Goal: Information Seeking & Learning: Learn about a topic

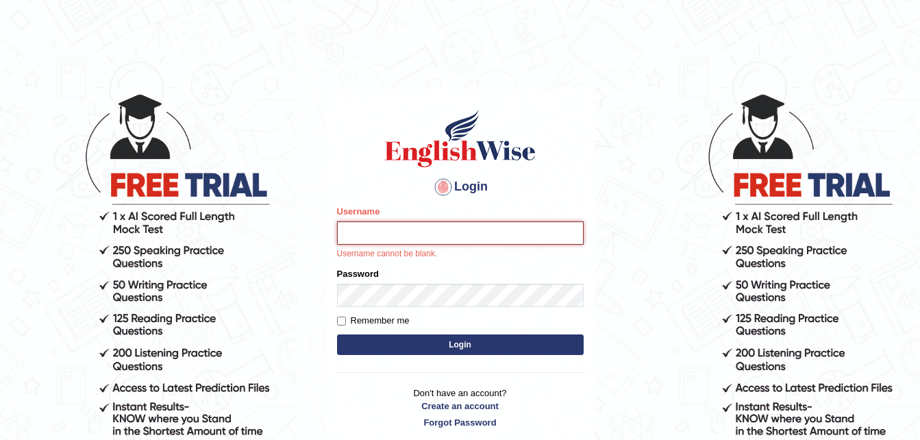
click at [376, 229] on input "Username" at bounding box center [460, 232] width 247 height 23
type input "alejandrapacheco603@gma"
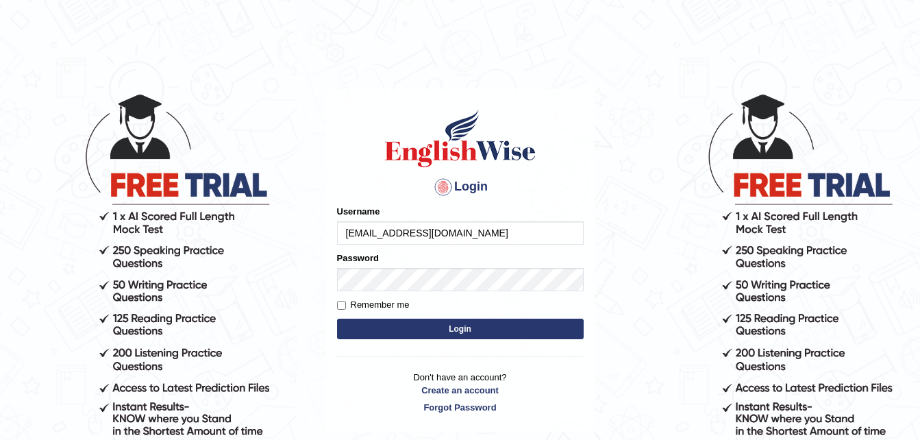
type input "[EMAIL_ADDRESS][DOMAIN_NAME]"
click at [493, 330] on button "Login" at bounding box center [460, 329] width 247 height 21
type input "alej"
click at [462, 229] on input "Username" at bounding box center [460, 232] width 247 height 23
type input "[EMAIL_ADDRESS][DOMAIN_NAME]"
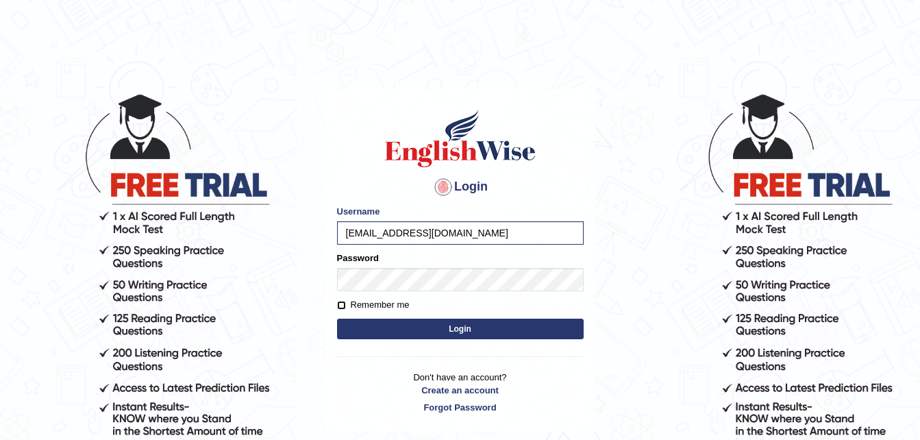
click at [343, 309] on input "Remember me" at bounding box center [341, 305] width 9 height 9
checkbox input "true"
click at [418, 325] on button "Login" at bounding box center [460, 329] width 247 height 21
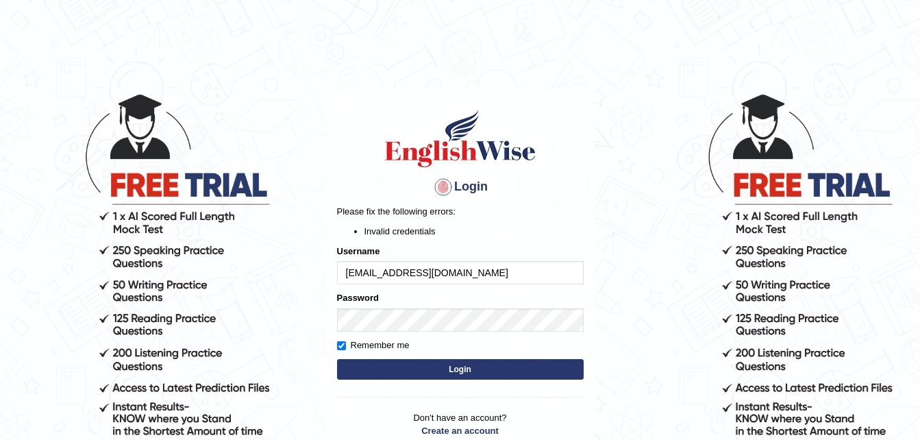
click at [460, 367] on button "Login" at bounding box center [460, 369] width 247 height 21
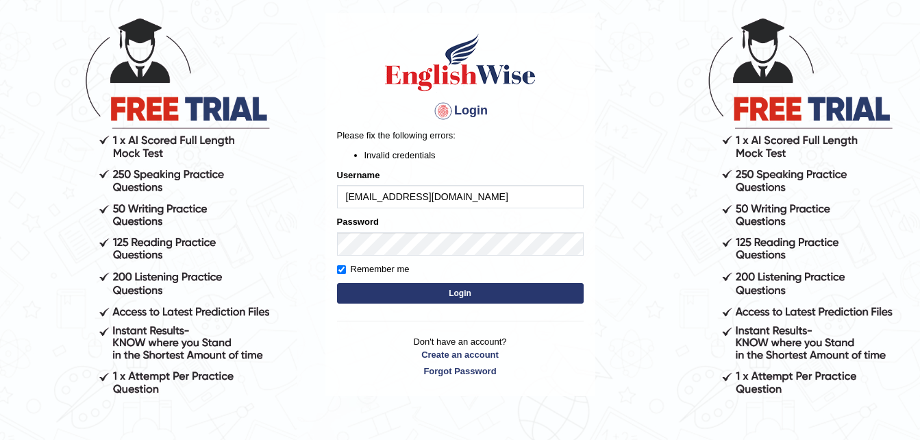
scroll to position [81, 0]
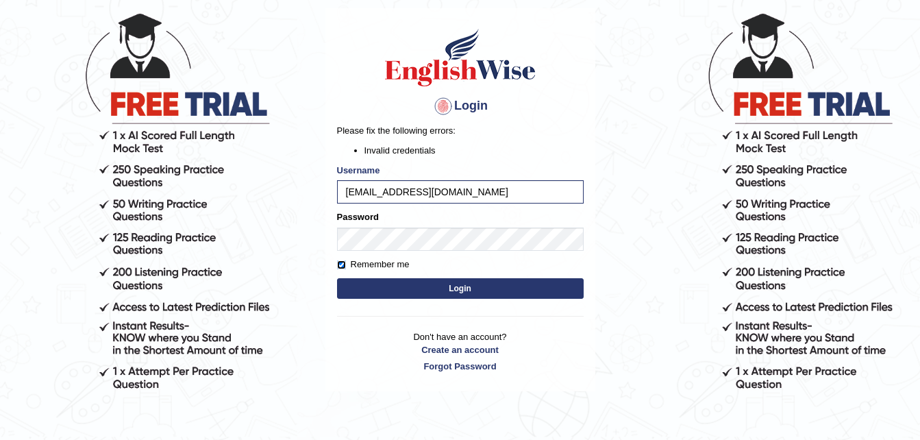
click at [341, 265] on input "Remember me" at bounding box center [341, 264] width 9 height 9
checkbox input "false"
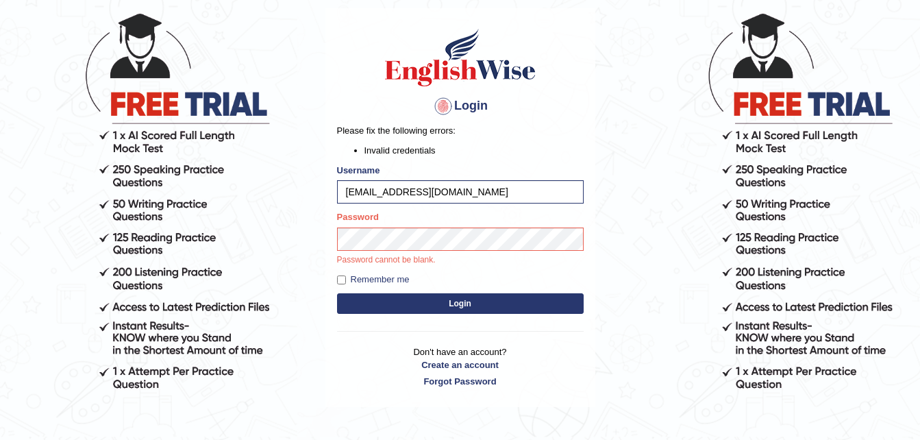
click at [499, 310] on button "Login" at bounding box center [460, 303] width 247 height 21
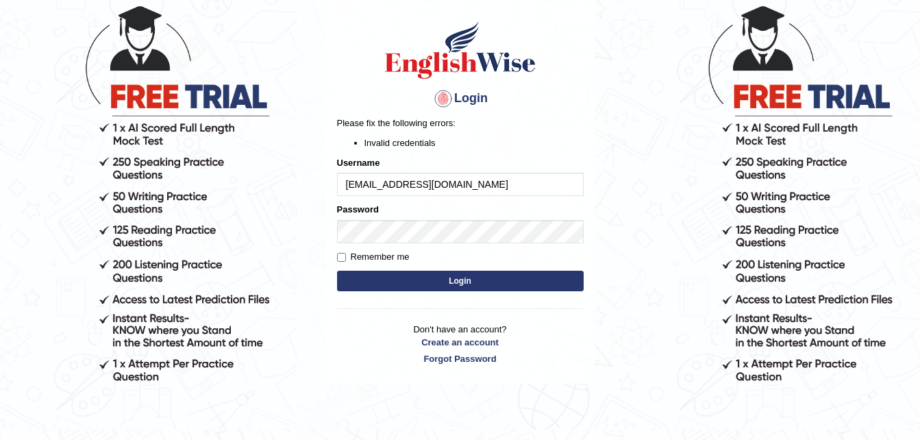
scroll to position [92, 0]
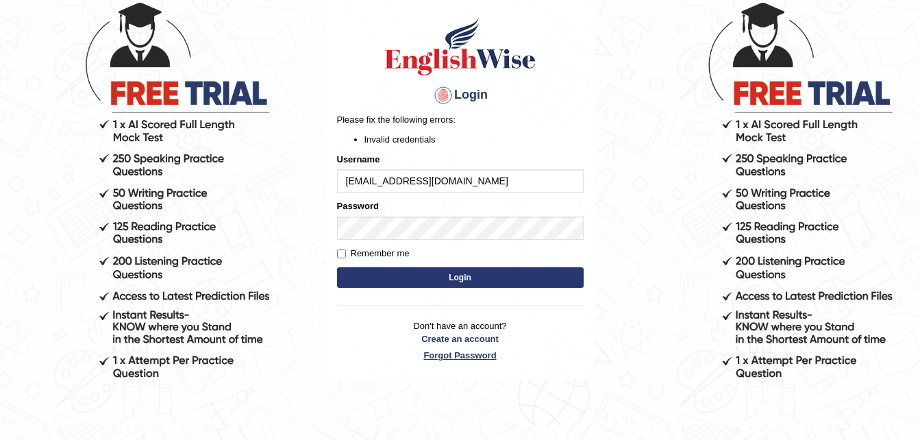
click at [484, 356] on link "Forgot Password" at bounding box center [460, 355] width 247 height 13
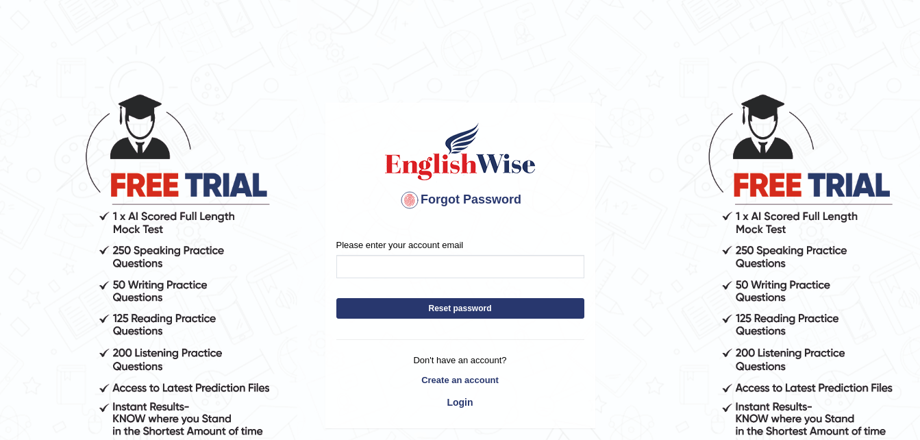
click at [477, 245] on div "Please enter your account email" at bounding box center [460, 258] width 248 height 40
click at [490, 264] on input "Please enter your account email" at bounding box center [460, 266] width 248 height 23
type input "alejandrapacheco603@gmail.com"
click at [471, 303] on button "Reset password" at bounding box center [460, 308] width 248 height 21
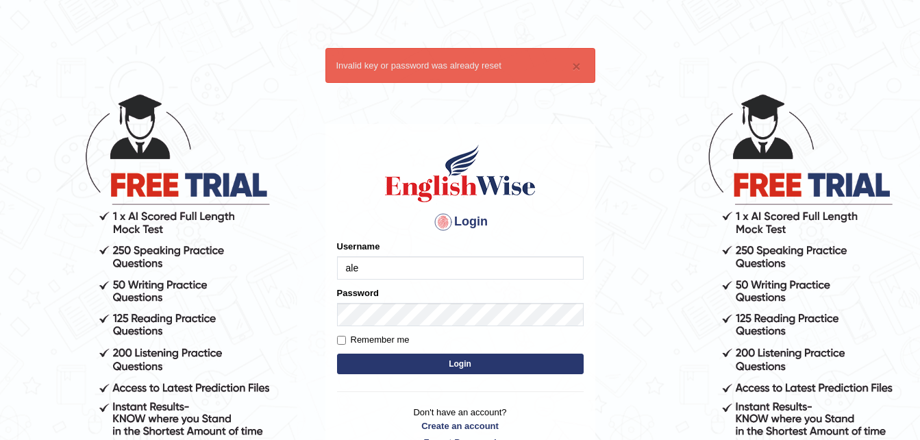
type input "[EMAIL_ADDRESS][DOMAIN_NAME]"
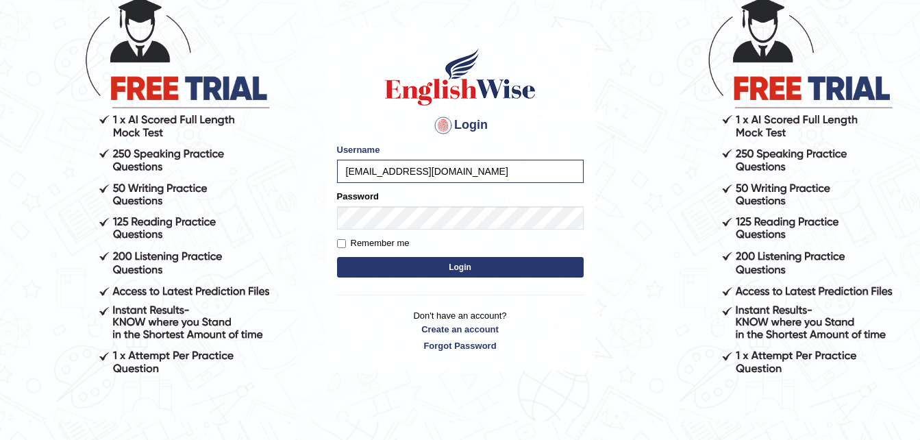
scroll to position [97, 0]
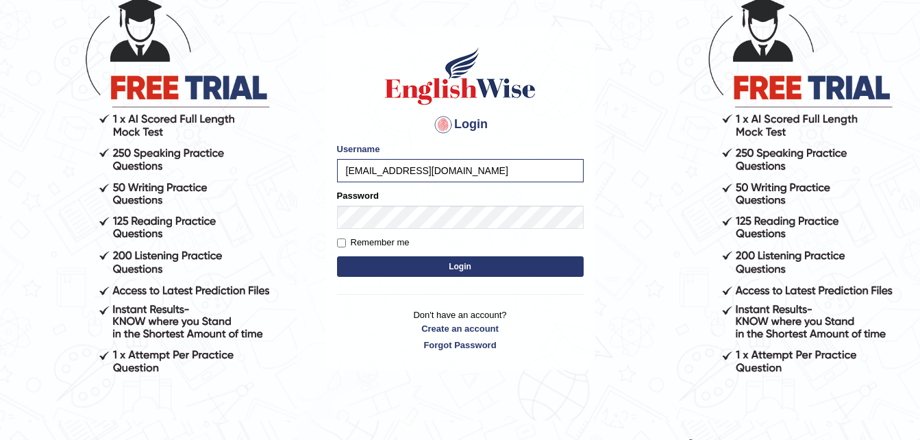
click at [442, 261] on button "Login" at bounding box center [460, 266] width 247 height 21
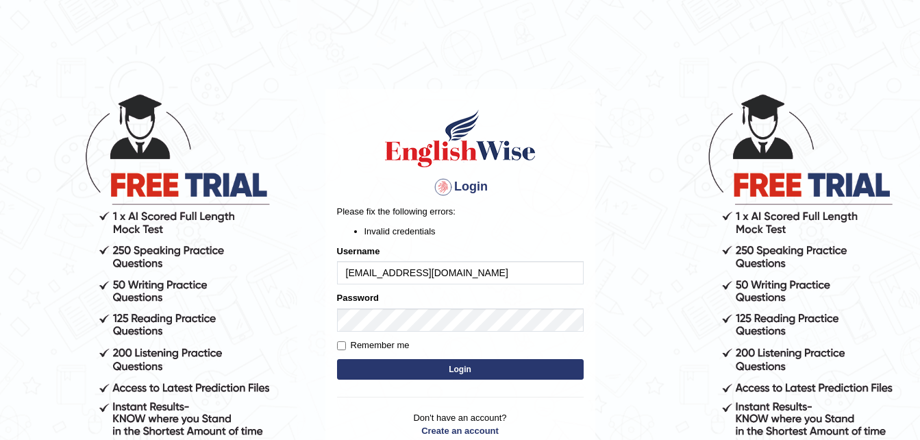
click at [451, 190] on div at bounding box center [443, 187] width 22 height 22
click at [496, 334] on form "Please fix the following errors: Invalid credentials Username [EMAIL_ADDRESS][D…" at bounding box center [460, 293] width 247 height 177
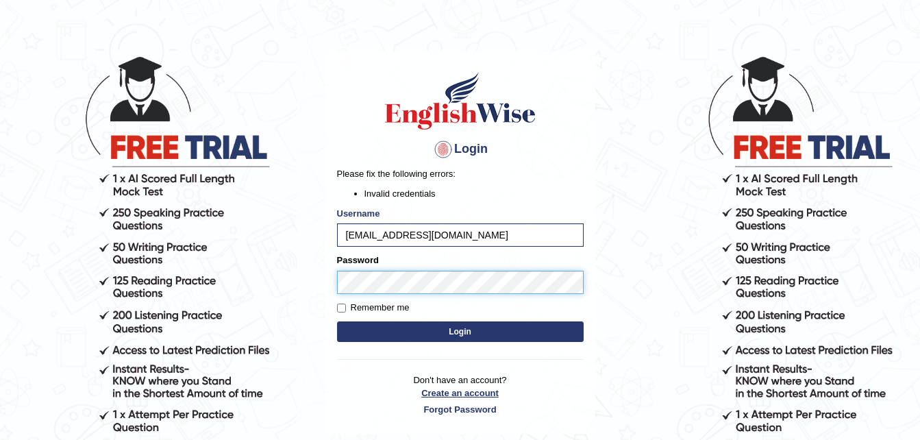
scroll to position [34, 0]
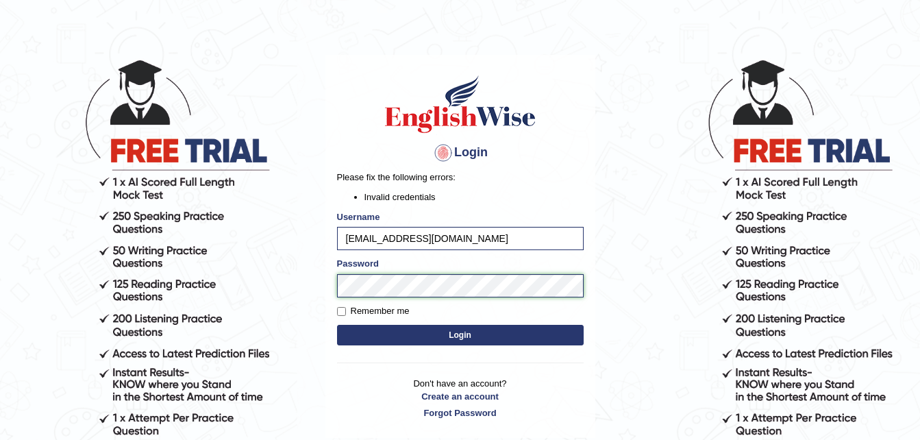
click at [288, 272] on body "Login Please fix the following errors: Invalid credentials Username alejandrapa…" at bounding box center [460, 232] width 920 height 440
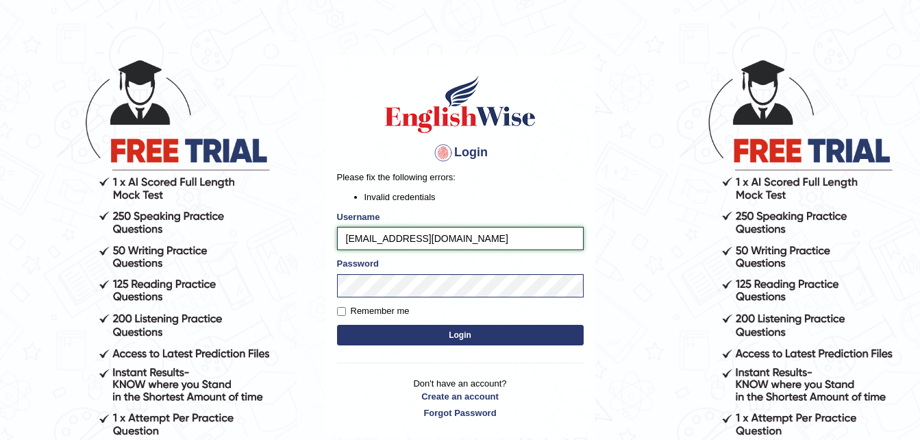
drag, startPoint x: 556, startPoint y: 242, endPoint x: 197, endPoint y: 227, distance: 359.3
click at [197, 227] on body "Login Please fix the following errors: Invalid credentials Username alejandrapa…" at bounding box center [460, 232] width 920 height 440
type input "pacheco"
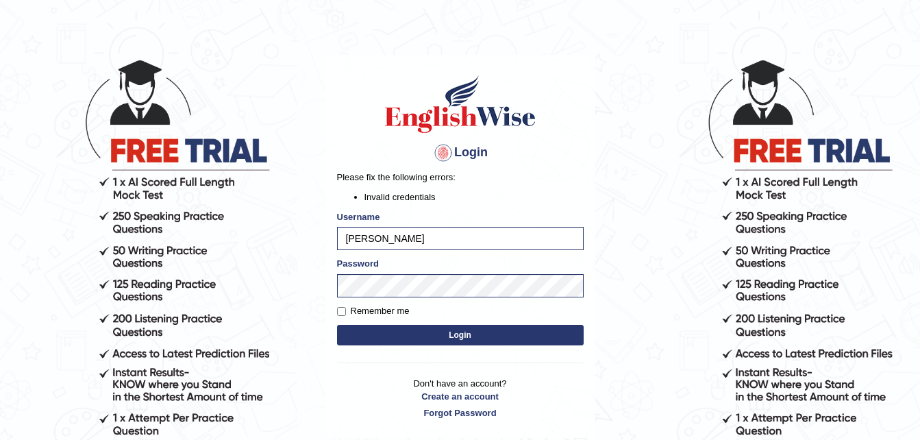
click at [458, 336] on button "Login" at bounding box center [460, 335] width 247 height 21
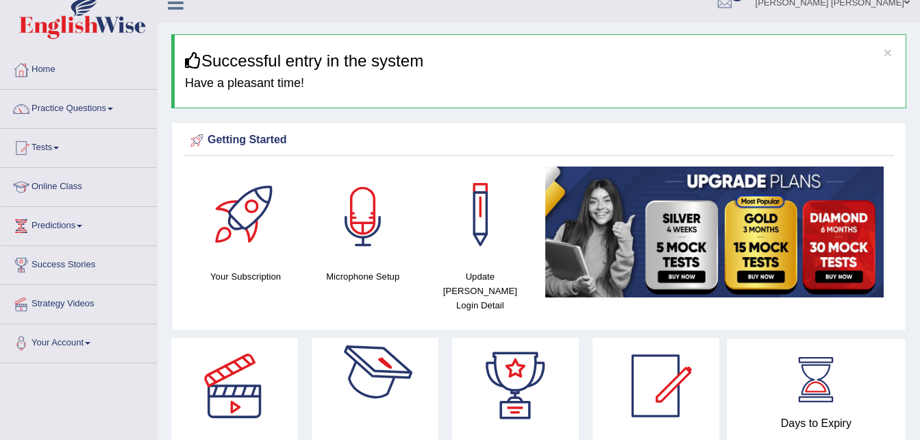
scroll to position [15, 0]
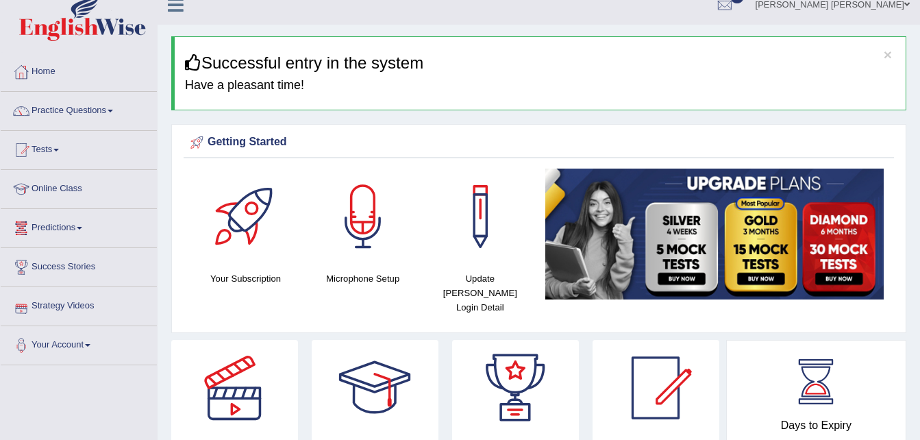
click at [84, 306] on link "Strategy Videos" at bounding box center [79, 304] width 156 height 34
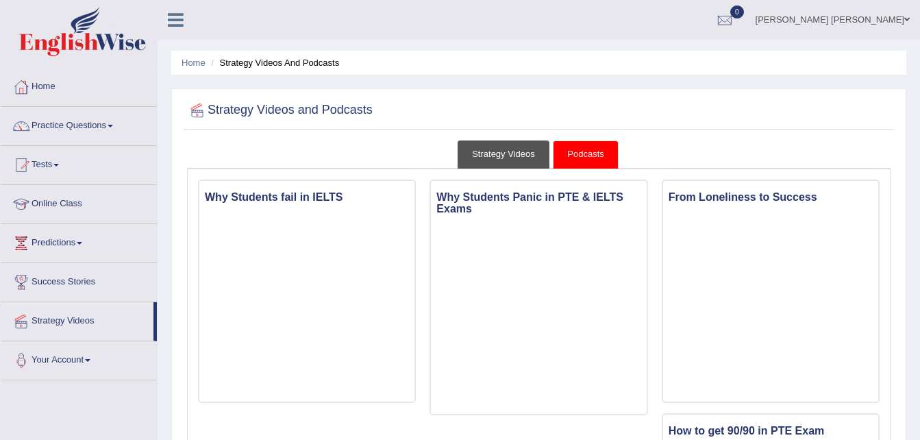
click at [499, 155] on link "Strategy Videos" at bounding box center [504, 154] width 92 height 28
